Goal: Book appointment/travel/reservation

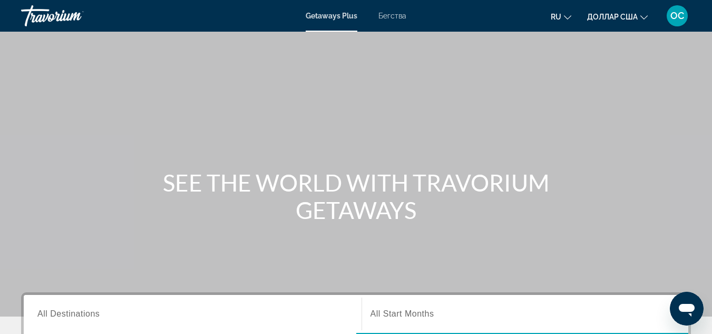
drag, startPoint x: 385, startPoint y: 112, endPoint x: 391, endPoint y: 18, distance: 94.0
click at [391, 18] on font "Бегства" at bounding box center [393, 16] width 28 height 8
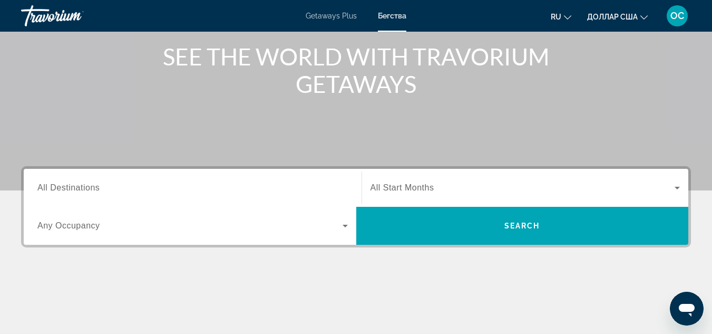
scroll to position [132, 0]
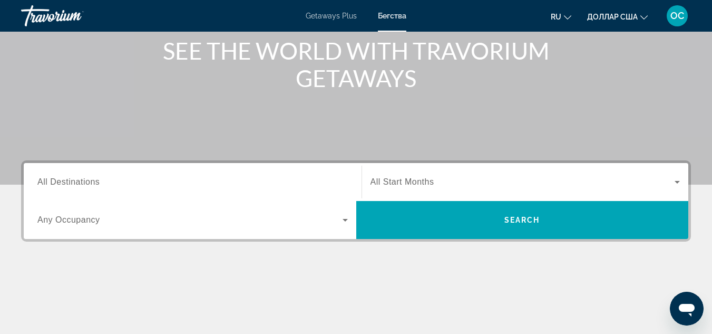
click at [178, 175] on div "Search widget" at bounding box center [192, 182] width 311 height 30
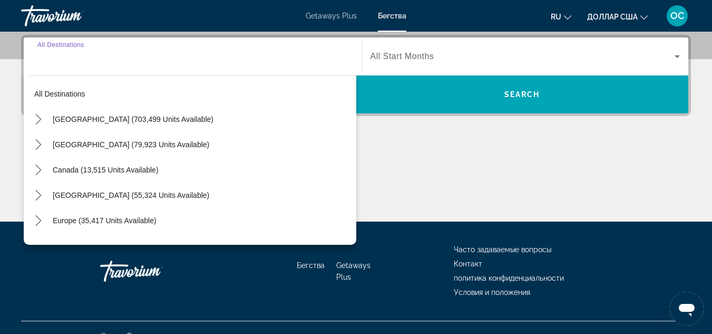
scroll to position [258, 0]
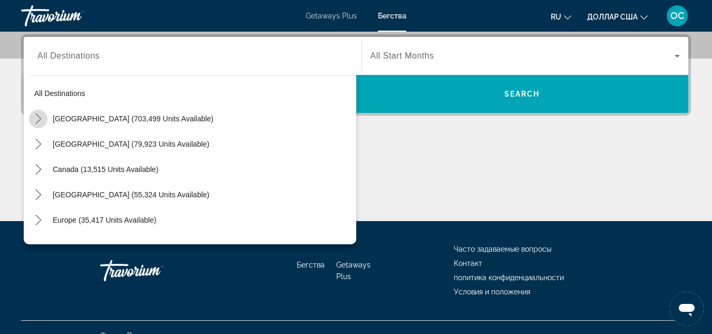
click at [41, 121] on icon "Toggle United States (703,499 units available) submenu" at bounding box center [38, 118] width 11 height 11
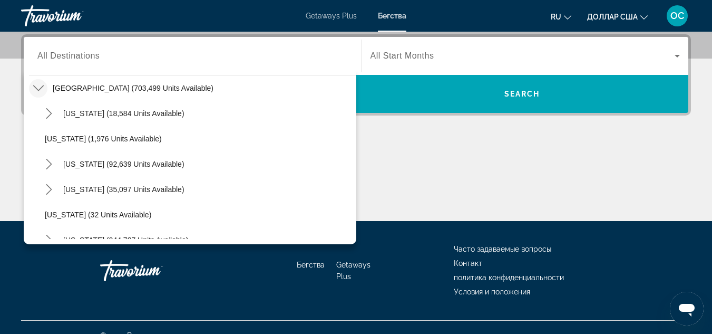
click at [68, 65] on div "Search widget" at bounding box center [192, 56] width 311 height 30
click at [57, 66] on div "Search widget" at bounding box center [192, 56] width 311 height 30
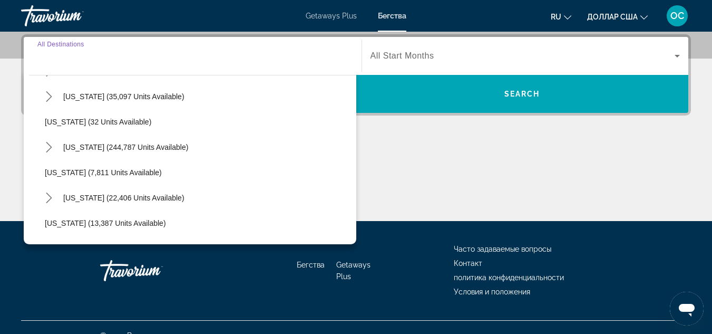
scroll to position [150, 0]
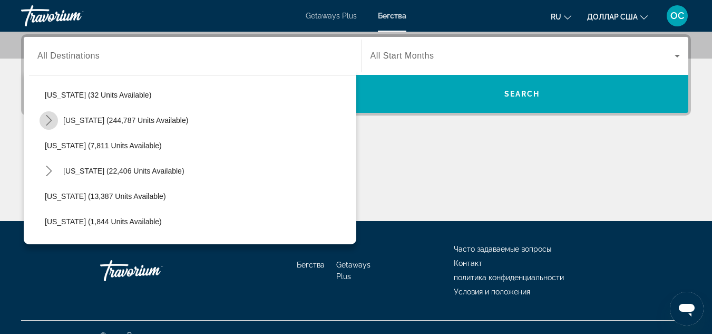
click at [51, 120] on icon "Toggle Florida (244,787 units available) submenu" at bounding box center [49, 120] width 6 height 11
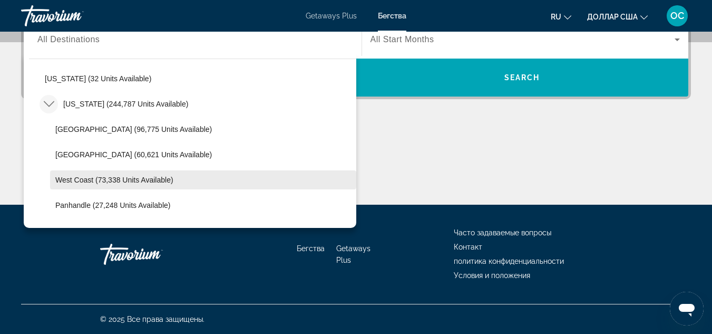
click at [82, 179] on span "West Coast (73,338 units available)" at bounding box center [114, 180] width 118 height 8
type input "**********"
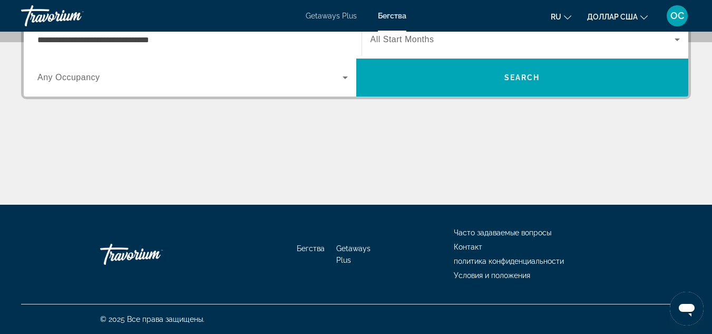
scroll to position [258, 0]
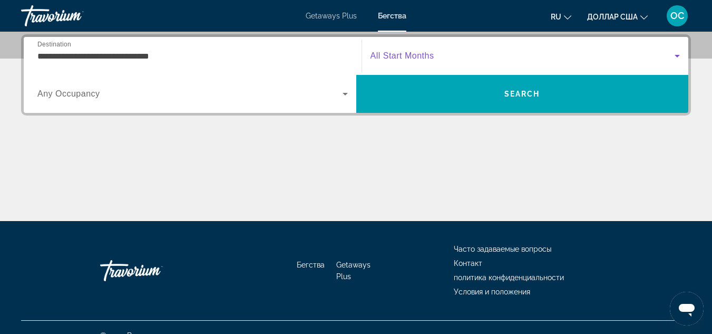
click at [679, 55] on icon "Search widget" at bounding box center [677, 56] width 5 height 3
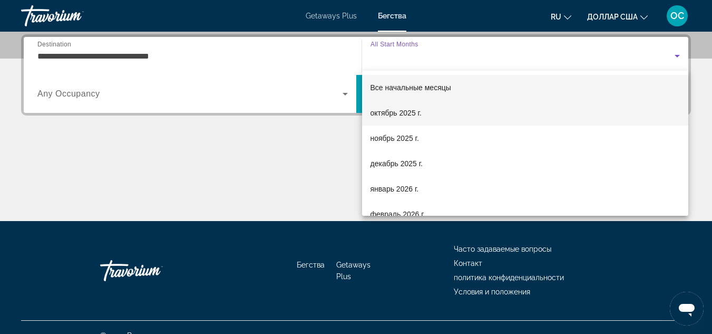
click at [433, 107] on mat-option "октябрь 2025 г." at bounding box center [525, 112] width 327 height 25
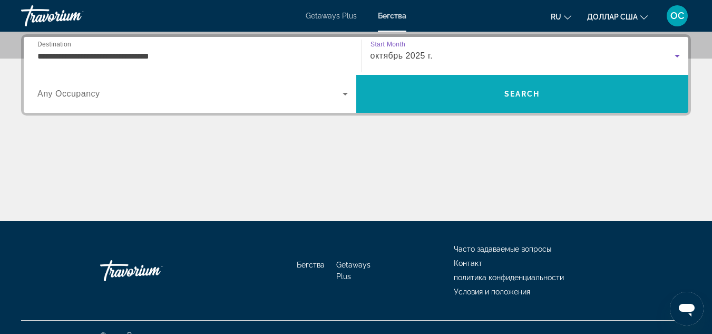
click at [531, 98] on span "Search" at bounding box center [523, 94] width 36 height 8
